Goal: Find contact information: Find contact information

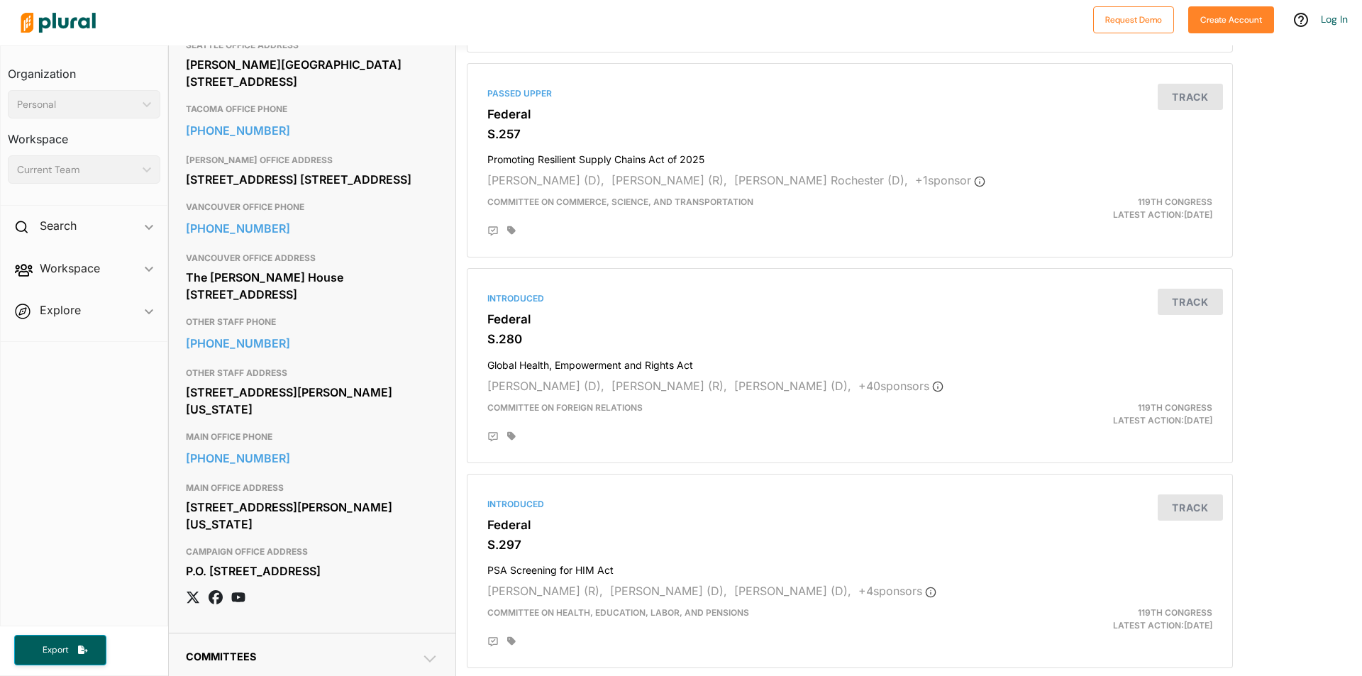
scroll to position [1135, 0]
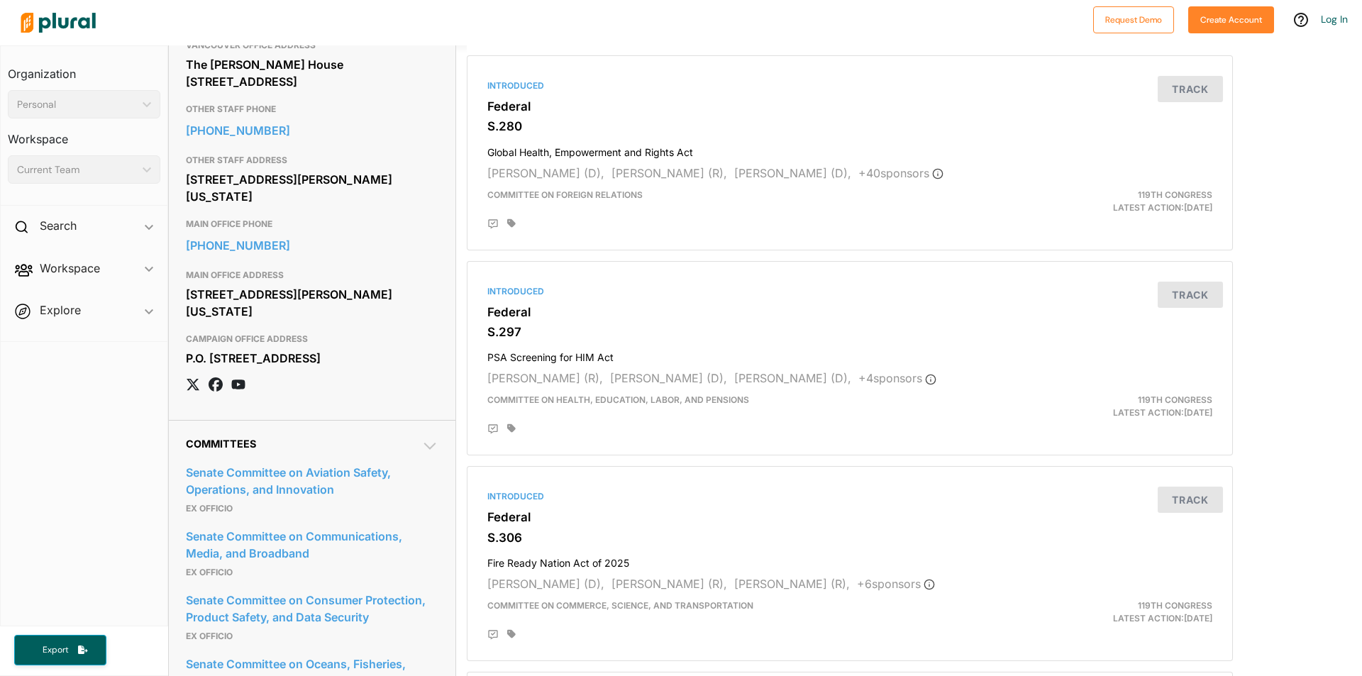
drag, startPoint x: 363, startPoint y: 408, endPoint x: 178, endPoint y: 303, distance: 212.3
copy div "MAIN OFFICE PHONE [PHONE_NUMBER] MAIN OFFICE ADDRESS [STREET_ADDRESS][PERSON_NA…"
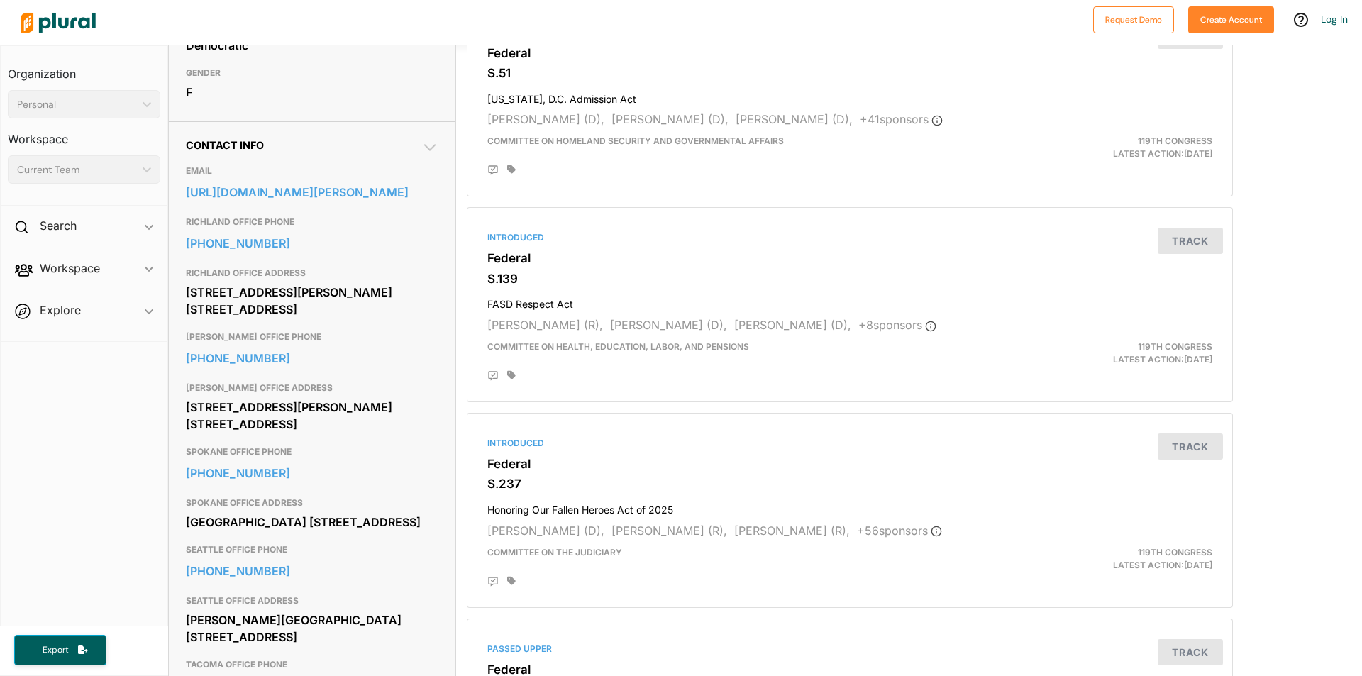
scroll to position [213, 0]
